Goal: Task Accomplishment & Management: Use online tool/utility

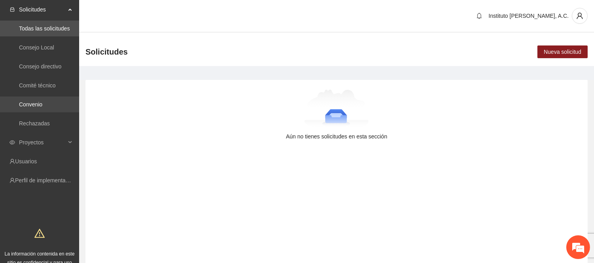
click at [41, 108] on link "Convenio" at bounding box center [30, 104] width 23 height 6
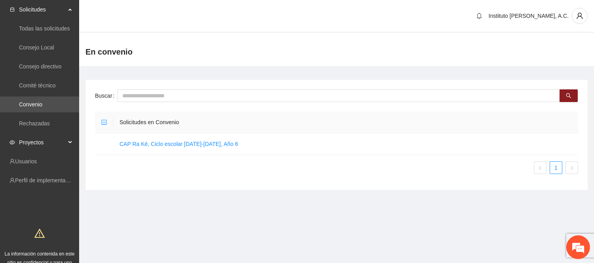
click at [68, 140] on div "Proyectos" at bounding box center [39, 143] width 79 height 16
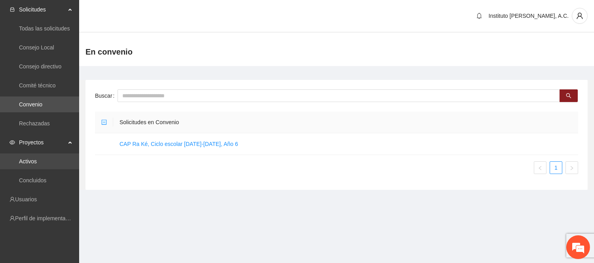
click at [36, 160] on link "Activos" at bounding box center [28, 161] width 18 height 6
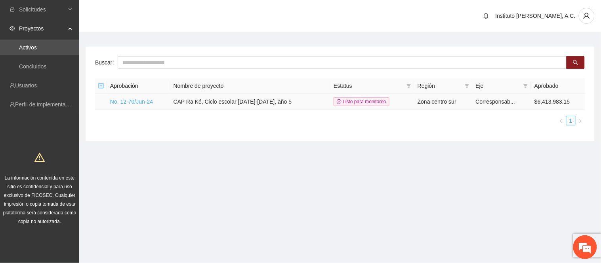
click at [143, 101] on link "No. 12-70/Jun-24" at bounding box center [131, 102] width 43 height 6
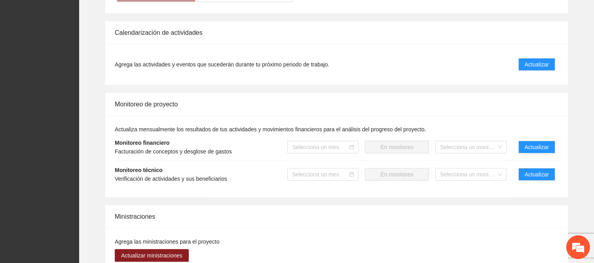
scroll to position [792, 0]
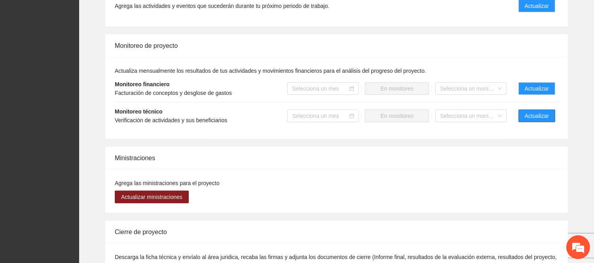
click at [550, 110] on button "Actualizar" at bounding box center [537, 116] width 37 height 13
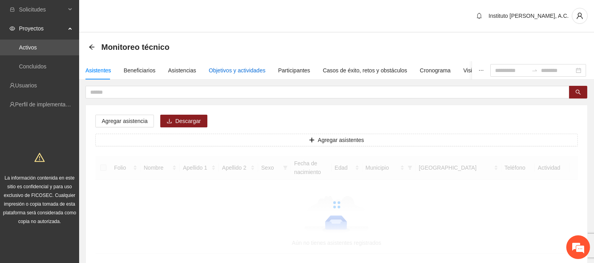
click at [238, 74] on div "Objetivos y actividades" at bounding box center [237, 70] width 57 height 9
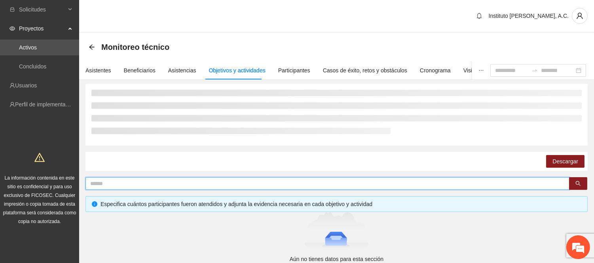
click at [212, 184] on input "text" at bounding box center [324, 183] width 468 height 9
